Goal: Task Accomplishment & Management: Manage account settings

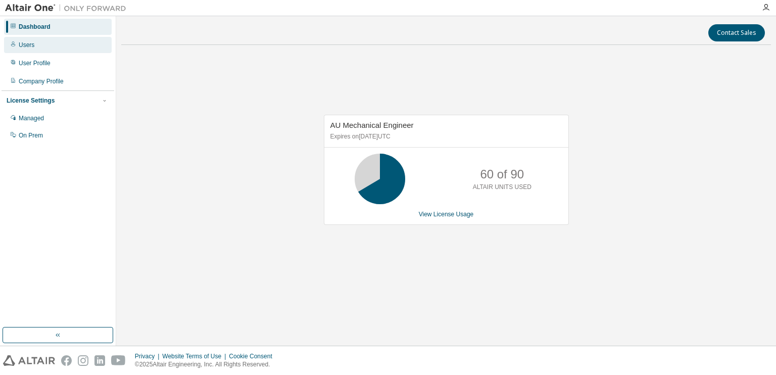
click at [44, 40] on div "Users" at bounding box center [58, 45] width 108 height 16
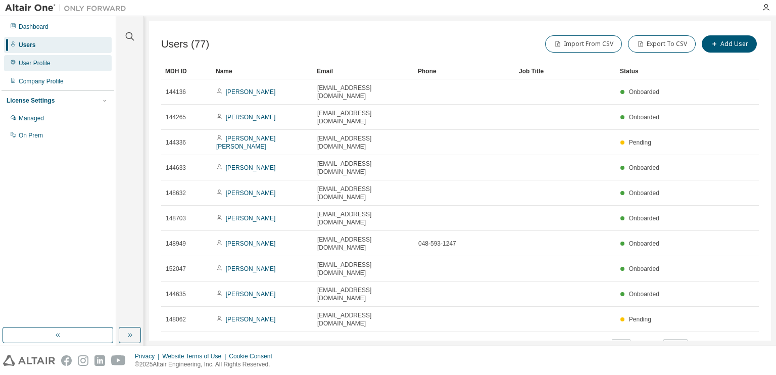
click at [44, 58] on div "User Profile" at bounding box center [58, 63] width 108 height 16
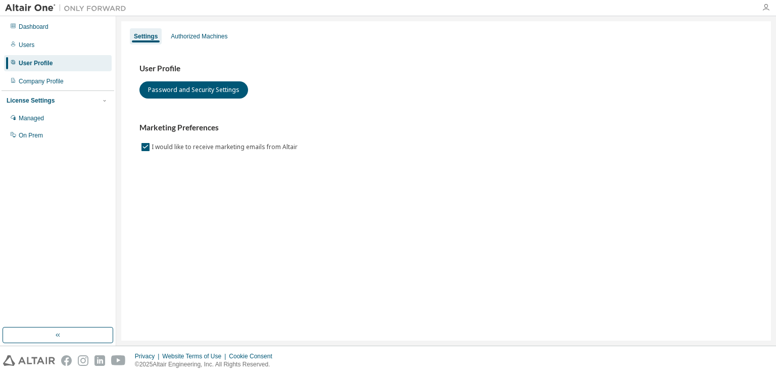
click at [766, 4] on icon "button" at bounding box center [765, 8] width 8 height 8
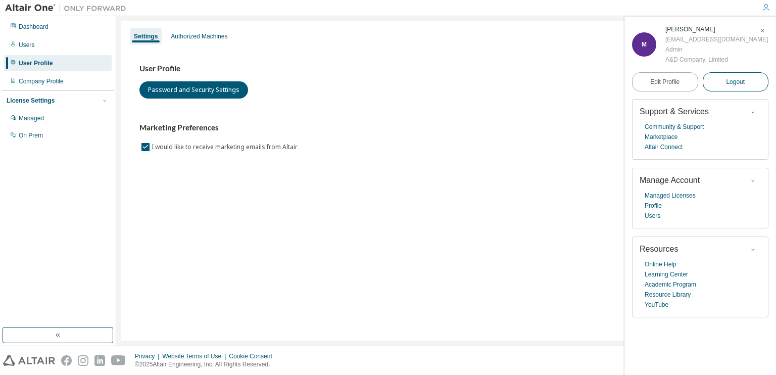
click at [723, 84] on button "Logout" at bounding box center [735, 81] width 66 height 19
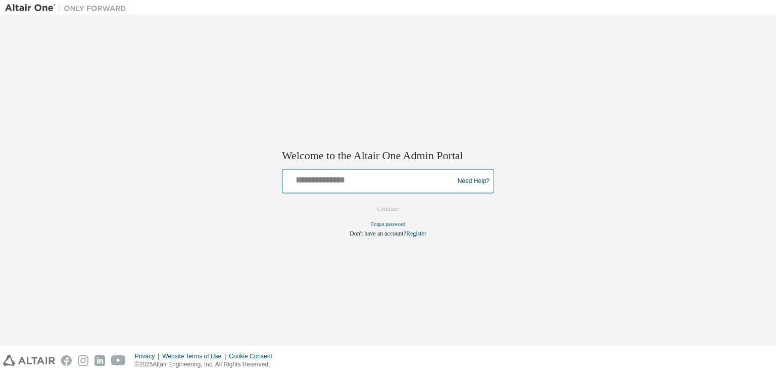
click at [370, 178] on input "text" at bounding box center [369, 179] width 166 height 15
type input "**********"
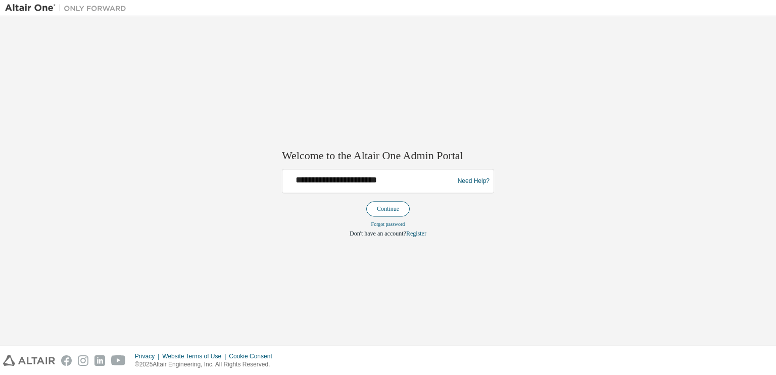
click at [396, 213] on button "Continue" at bounding box center [387, 208] width 43 height 15
